Goal: Transaction & Acquisition: Book appointment/travel/reservation

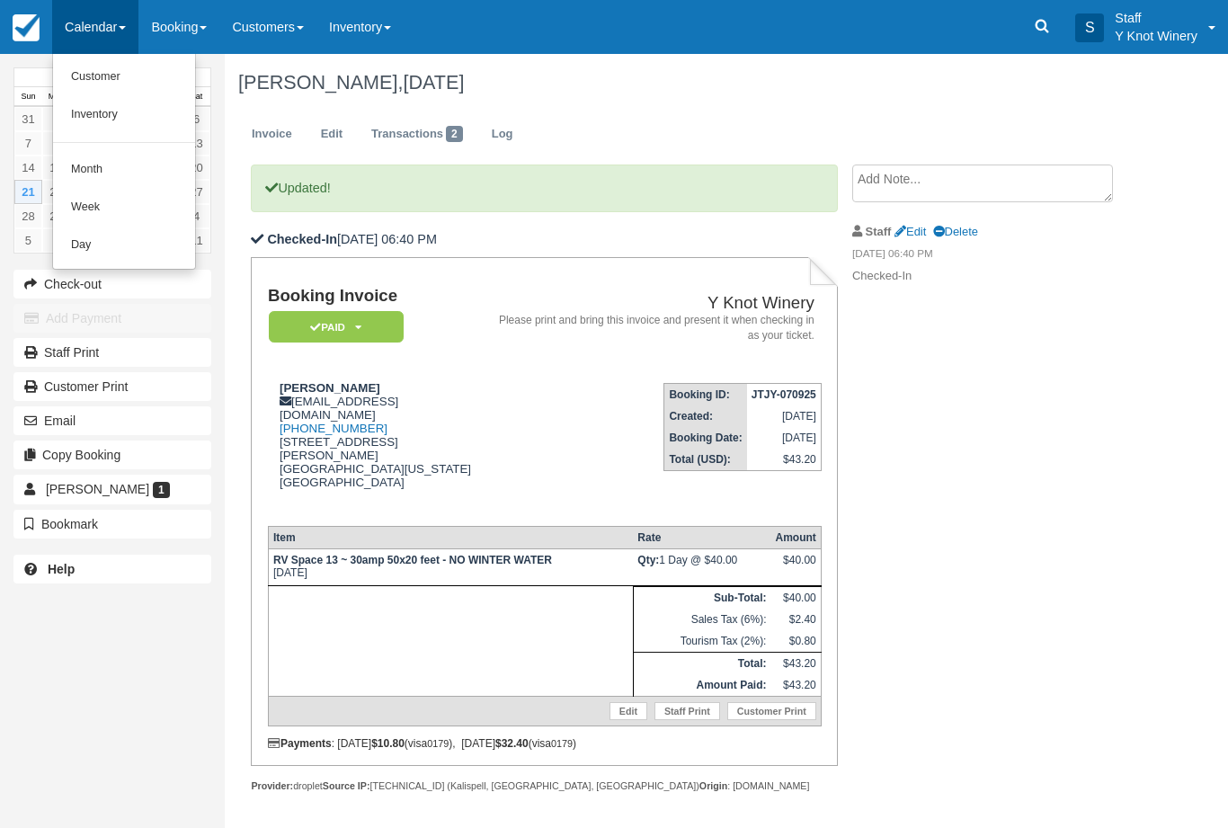
click at [111, 78] on link "Customer" at bounding box center [124, 77] width 142 height 38
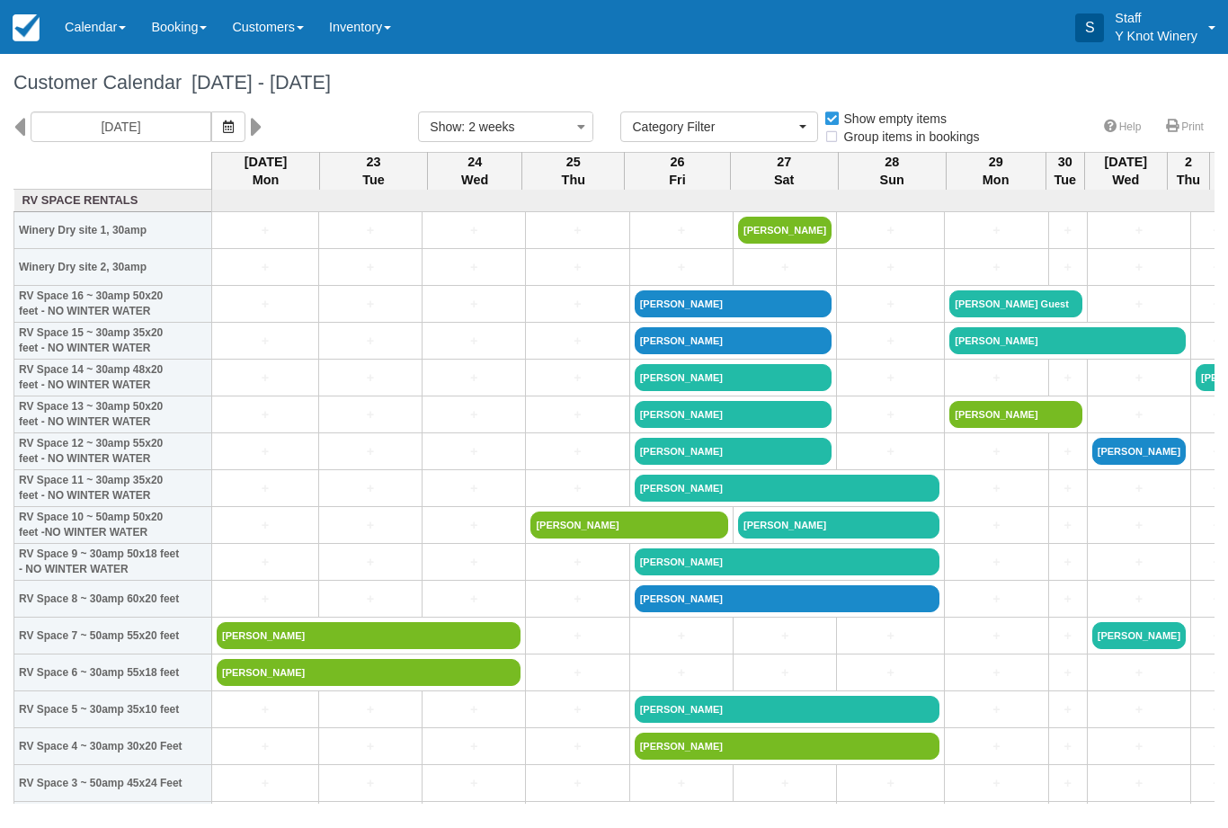
select select
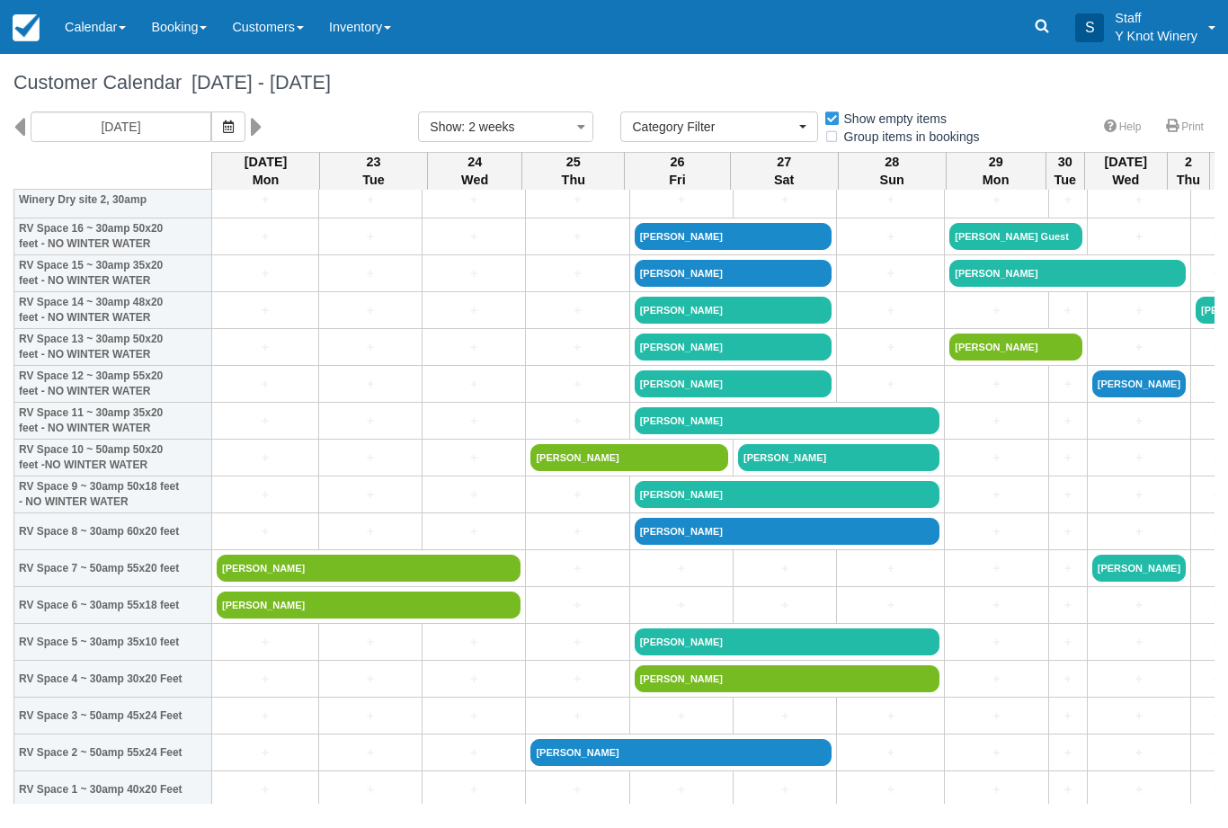
scroll to position [68, 0]
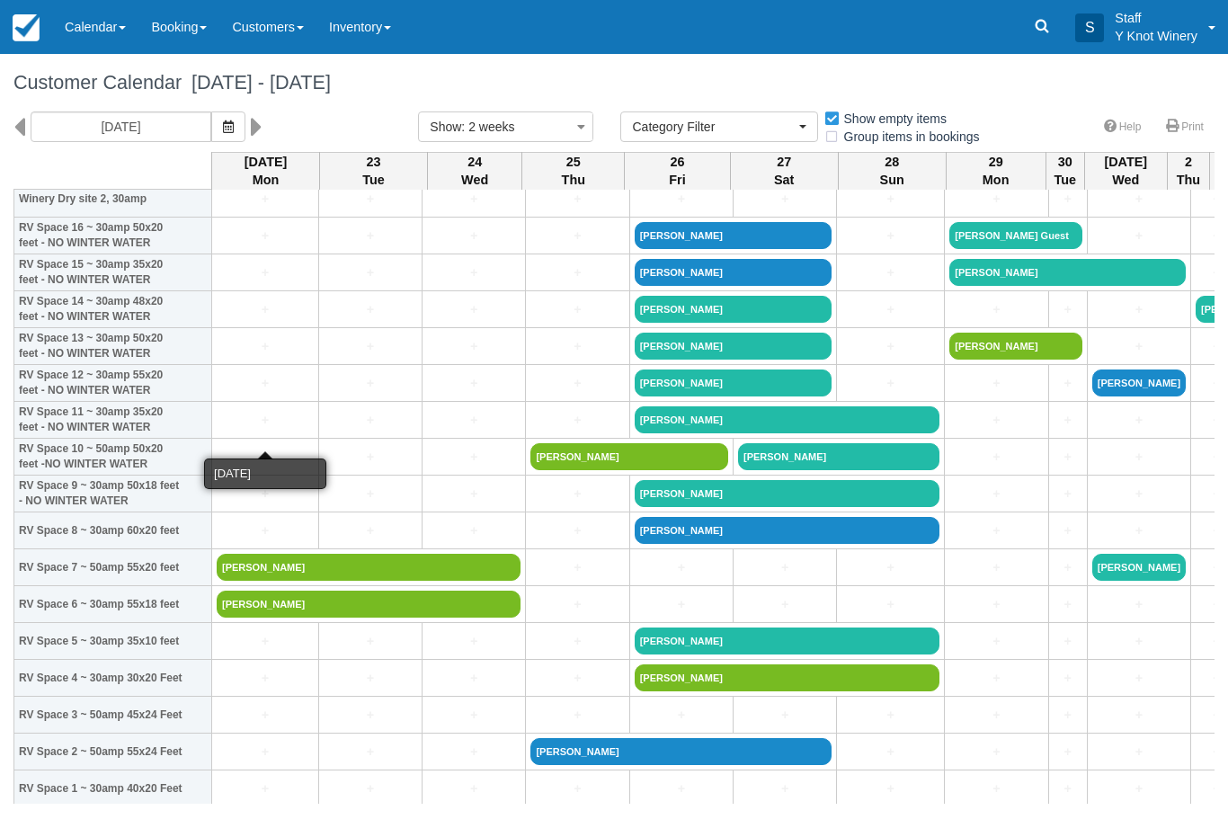
click at [241, 430] on link "+" at bounding box center [265, 420] width 97 height 19
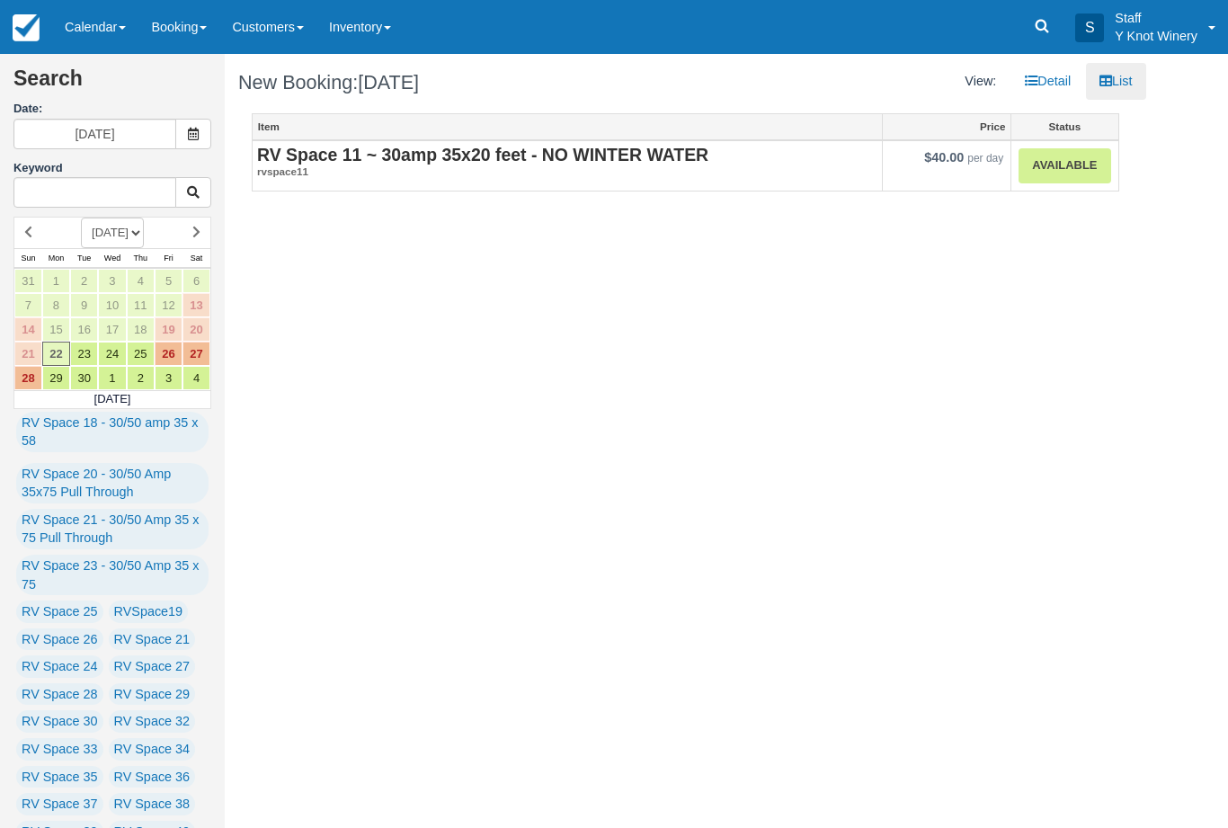
click at [1055, 173] on link "Available" at bounding box center [1065, 165] width 92 height 35
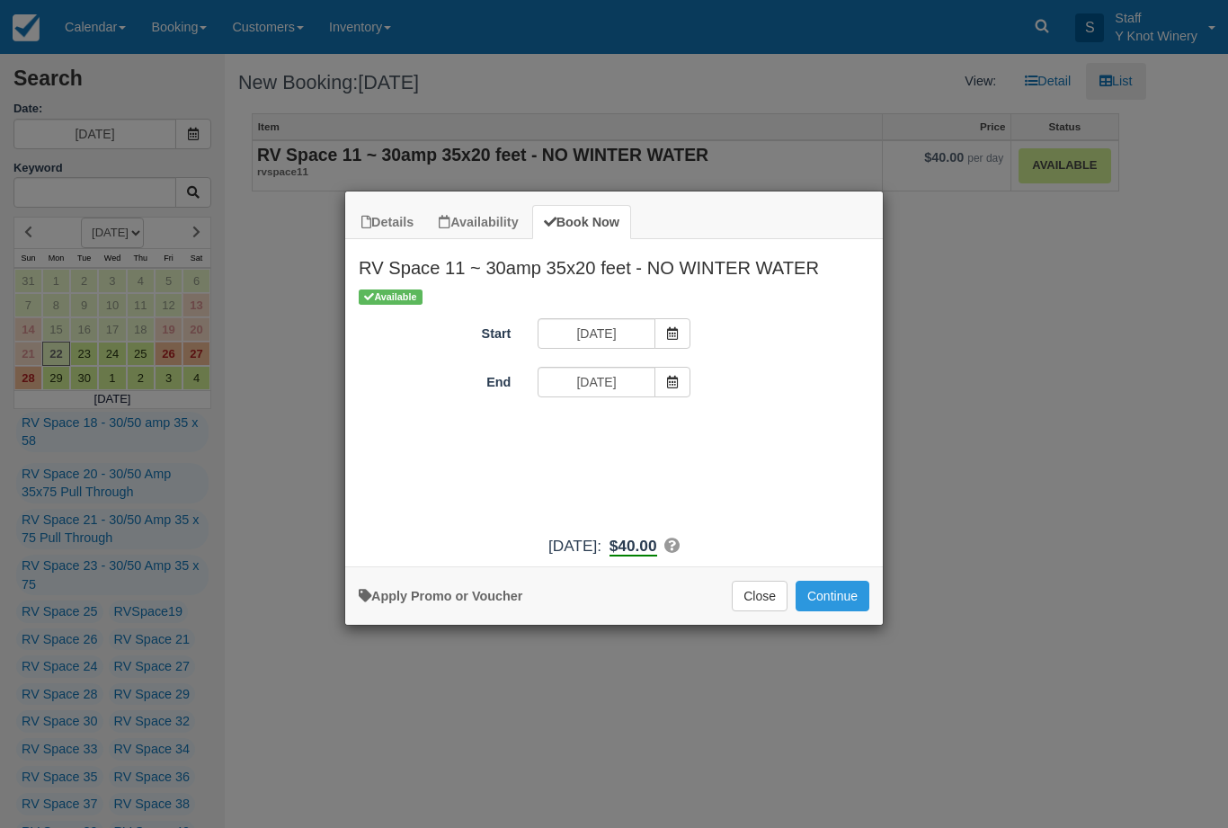
click at [832, 608] on button "Continue" at bounding box center [833, 596] width 74 height 31
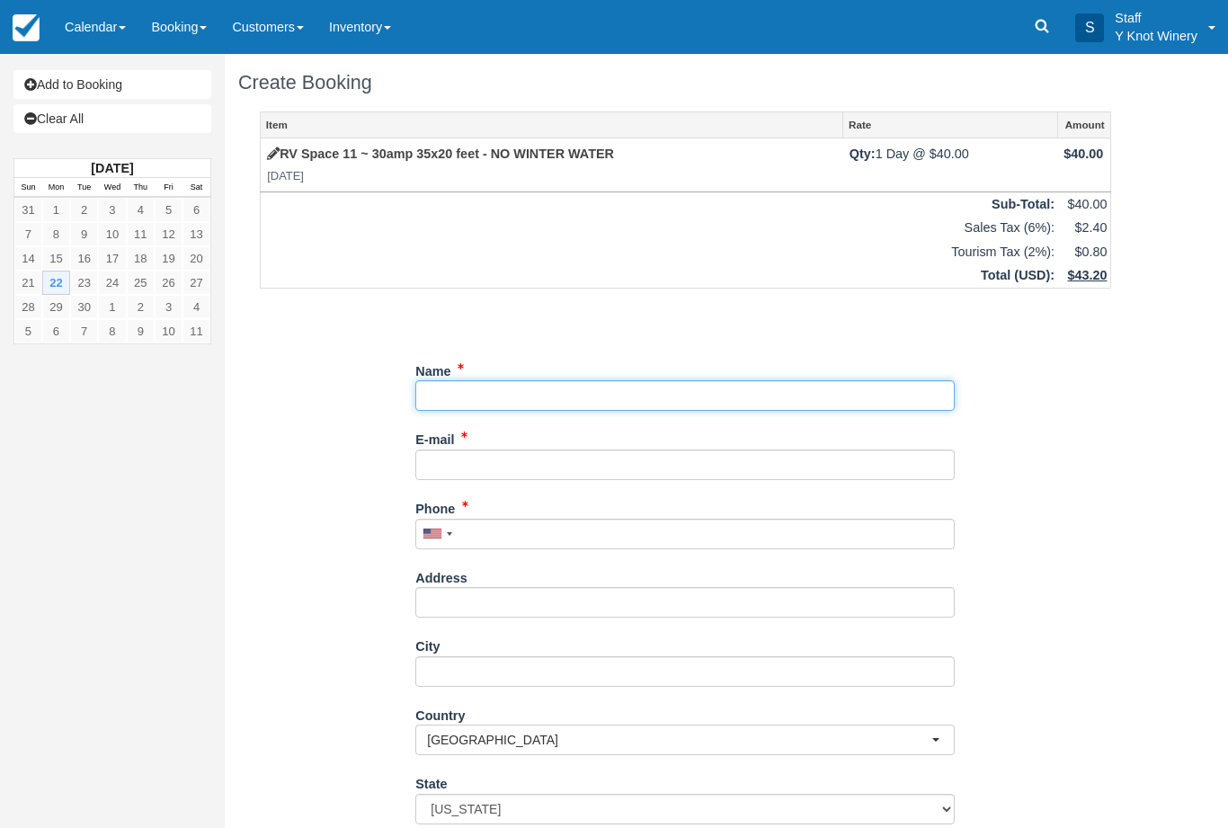
click at [478, 395] on input "Name" at bounding box center [685, 395] width 540 height 31
click at [488, 394] on input "Name" at bounding box center [685, 395] width 540 height 31
click at [538, 380] on input "Name" at bounding box center [685, 395] width 540 height 31
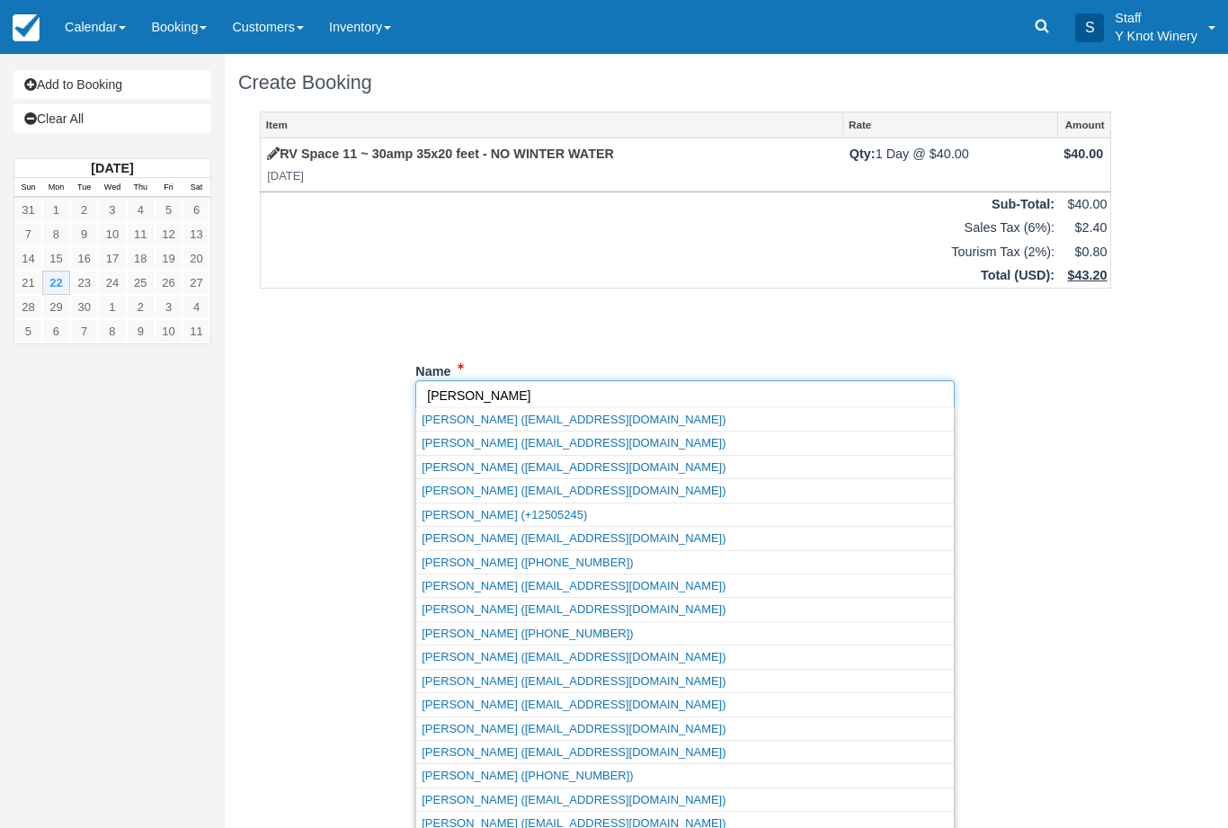
click at [500, 397] on input "Name" at bounding box center [685, 395] width 540 height 31
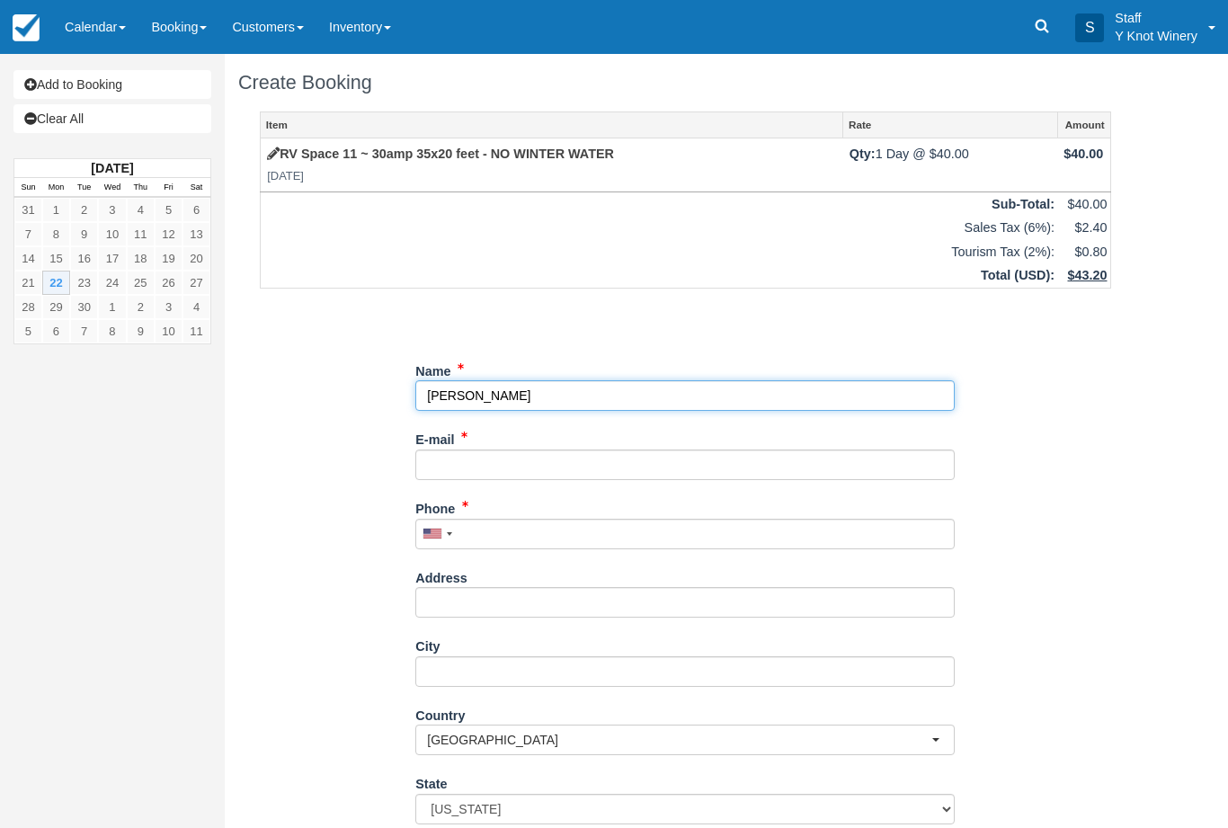
type input "[PERSON_NAME]"
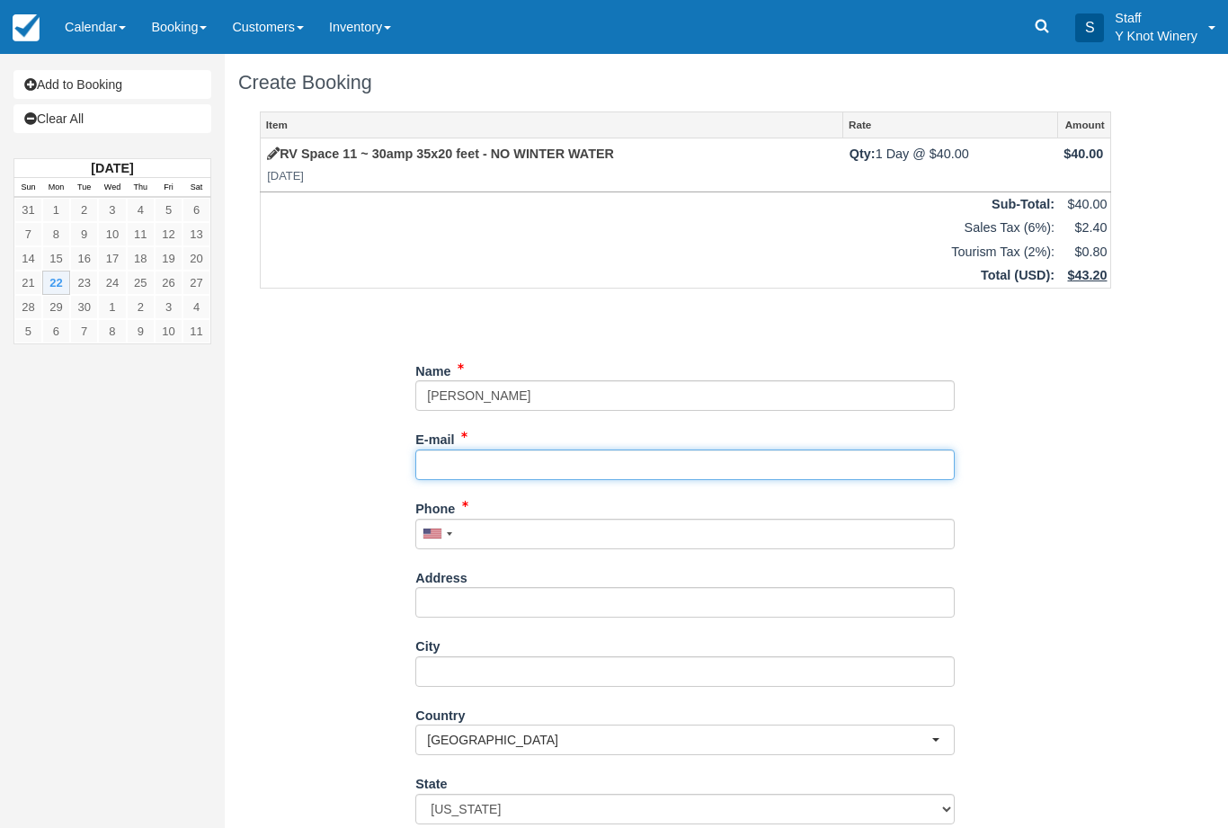
click at [487, 450] on input "E-mail" at bounding box center [685, 465] width 540 height 31
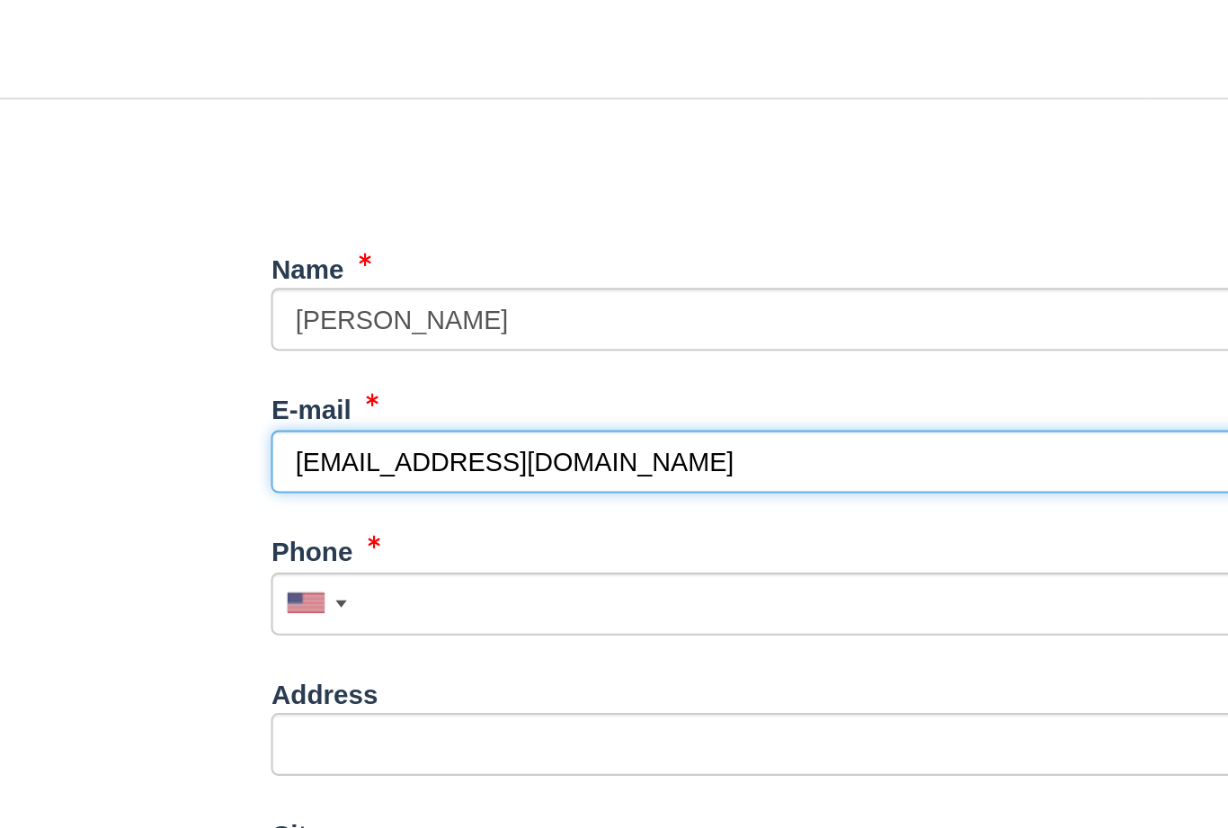
type input "[EMAIL_ADDRESS][DOMAIN_NAME]"
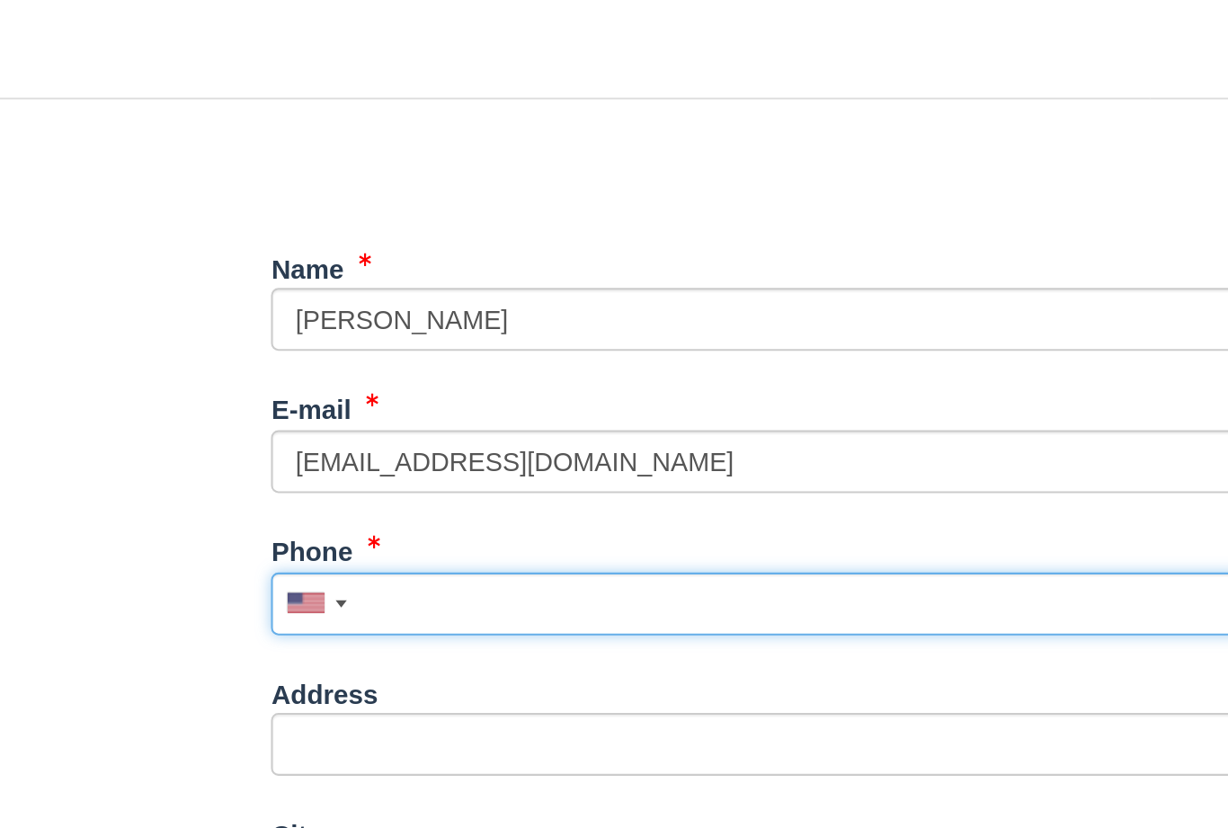
click at [415, 519] on input "Phone" at bounding box center [685, 534] width 540 height 31
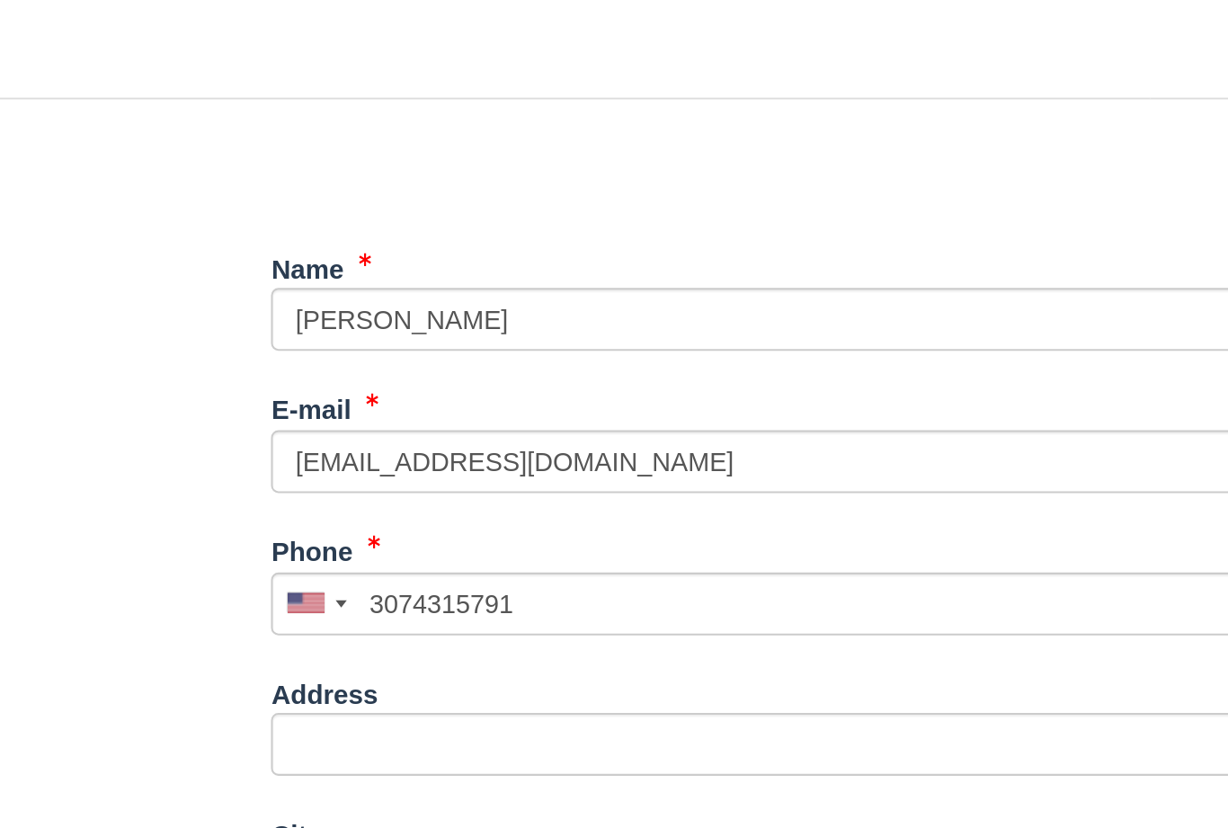
click at [415, 815] on button "Continue" at bounding box center [458, 830] width 86 height 31
type input "+13074315791"
